Goal: Navigation & Orientation: Find specific page/section

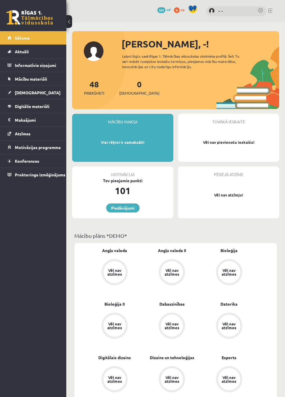
click at [35, 118] on legend "Maksājumi 0" at bounding box center [37, 119] width 44 height 13
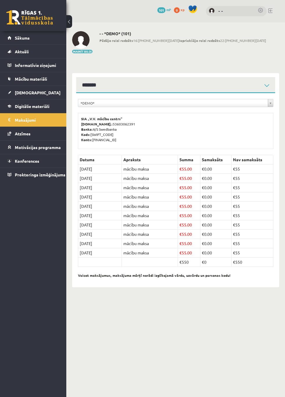
click at [21, 38] on span "Sākums" at bounding box center [22, 37] width 15 height 5
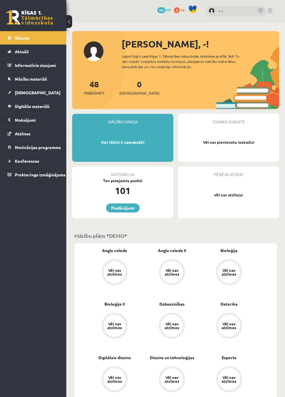
click at [120, 211] on link "Piedāvājumi" at bounding box center [122, 207] width 33 height 9
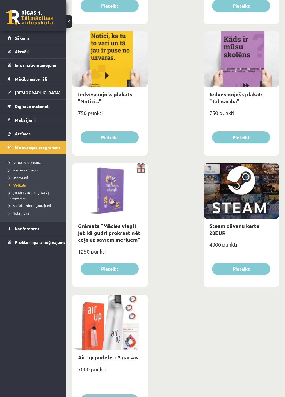
scroll to position [1246, 0]
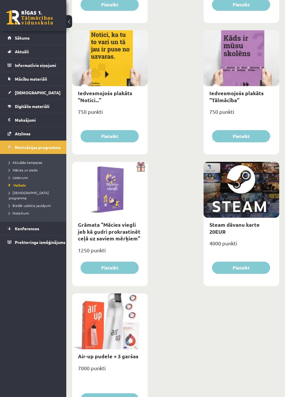
click at [105, 335] on div at bounding box center [110, 321] width 76 height 56
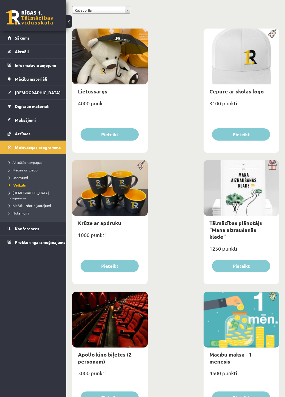
scroll to position [0, 0]
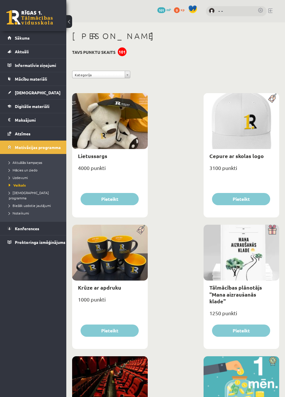
click at [22, 38] on span "Sākums" at bounding box center [22, 37] width 15 height 5
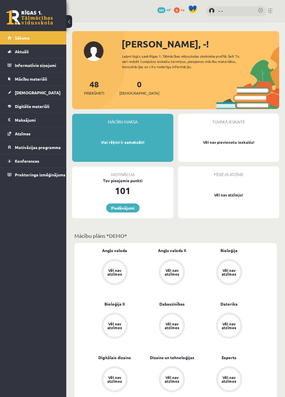
click at [94, 94] on span "Priekšmeti" at bounding box center [94, 93] width 20 height 6
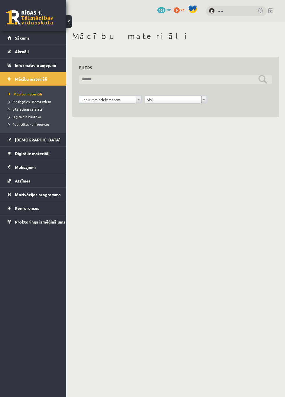
click at [93, 78] on input "text" at bounding box center [175, 79] width 193 height 9
click at [90, 77] on input "text" at bounding box center [175, 79] width 193 height 9
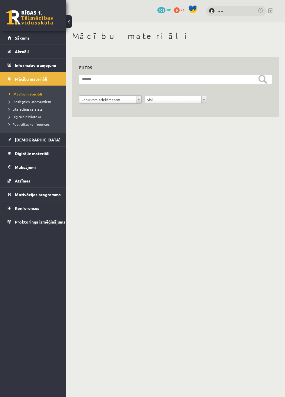
click at [17, 140] on span "[DEMOGRAPHIC_DATA]" at bounding box center [38, 139] width 46 height 5
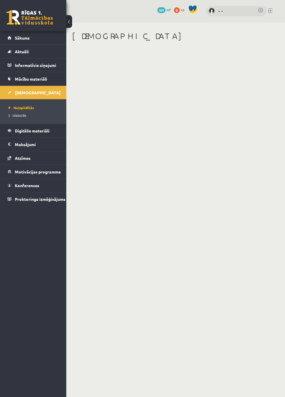
click at [24, 42] on link "Sākums" at bounding box center [33, 37] width 51 height 13
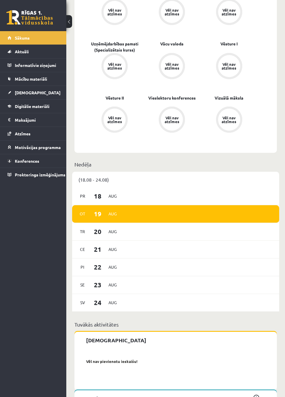
scroll to position [991, 0]
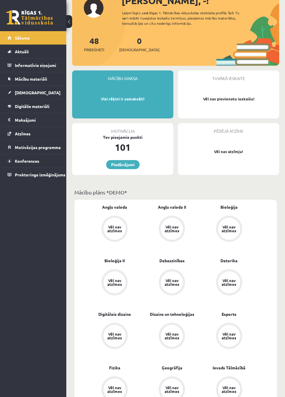
click at [25, 174] on span "Proktoringa izmēģinājums" at bounding box center [40, 174] width 51 height 5
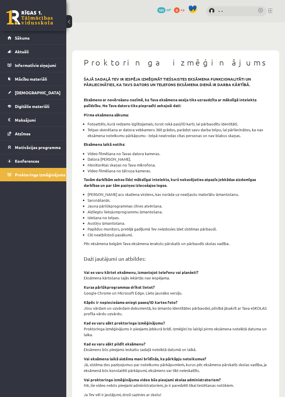
click at [20, 38] on span "Sākums" at bounding box center [22, 37] width 15 height 5
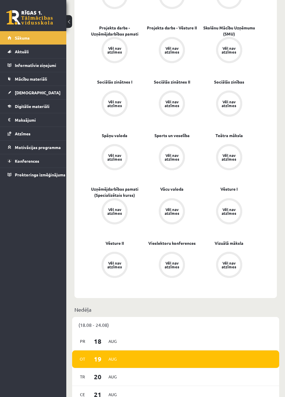
scroll to position [991, 0]
